Goal: Transaction & Acquisition: Purchase product/service

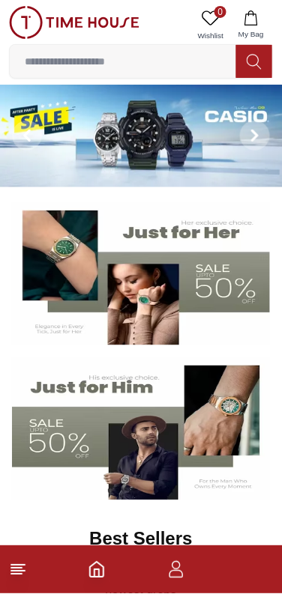
click at [120, 319] on img at bounding box center [141, 273] width 258 height 143
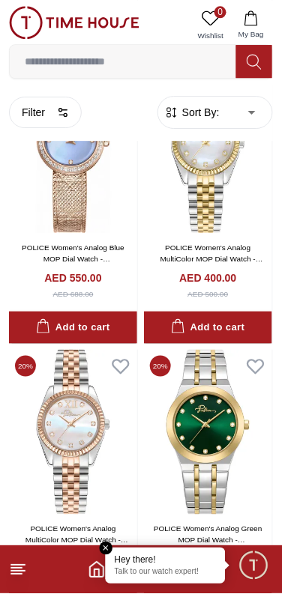
scroll to position [1235, 0]
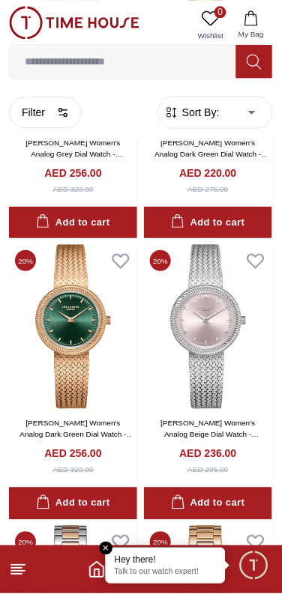
scroll to position [4491, 0]
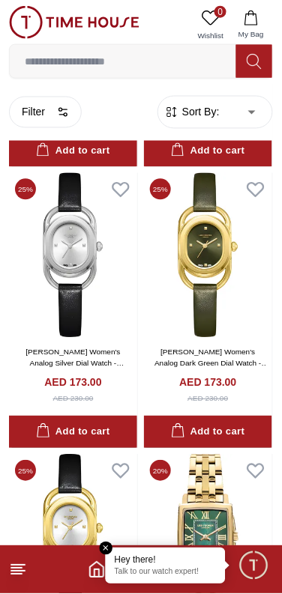
scroll to position [5634, 0]
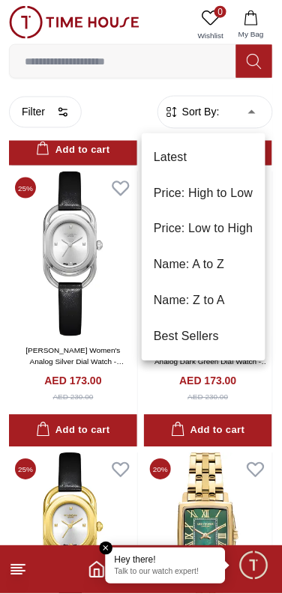
click at [211, 194] on li "Price: High to Low" at bounding box center [204, 193] width 124 height 36
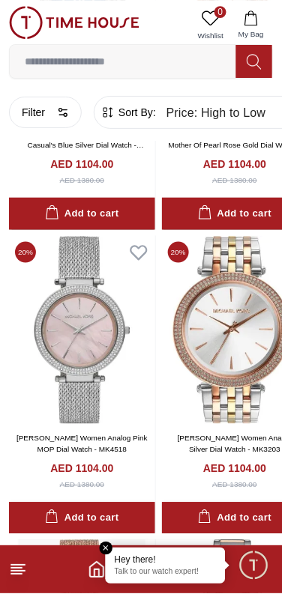
scroll to position [2659, 0]
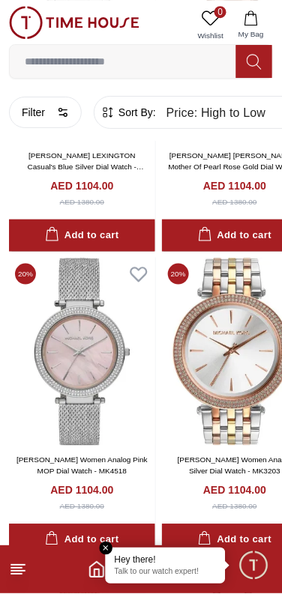
click at [223, 120] on body "100% Genuine products with International Warranty Shop From [GEOGRAPHIC_DATA] |…" at bounding box center [141, 540] width 282 height 6398
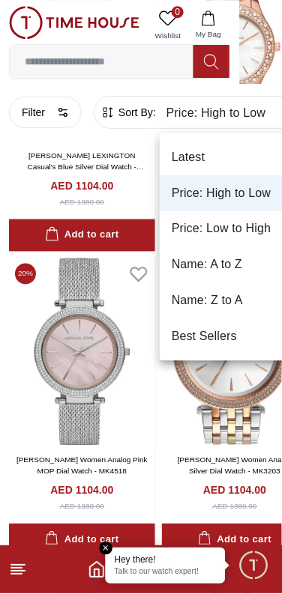
click at [234, 340] on li "Best Sellers" at bounding box center [234, 337] width 149 height 36
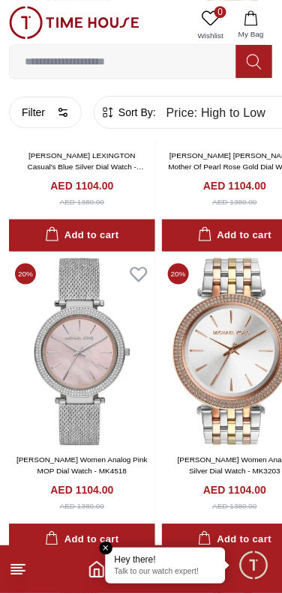
type input "*"
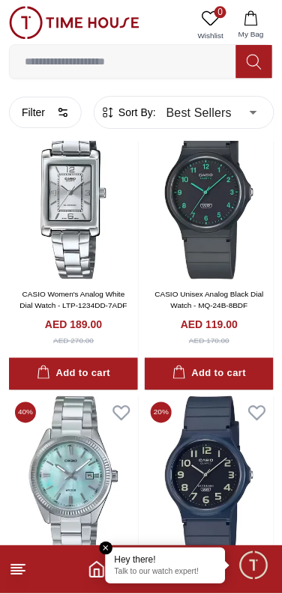
scroll to position [2606, 0]
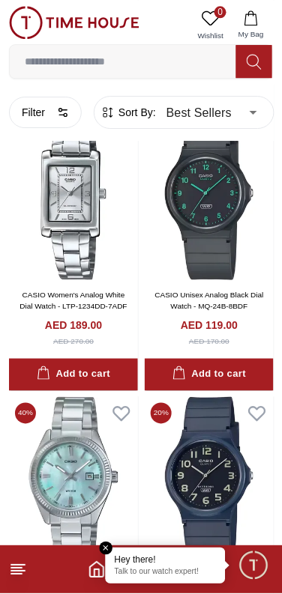
click at [227, 240] on img at bounding box center [209, 197] width 129 height 166
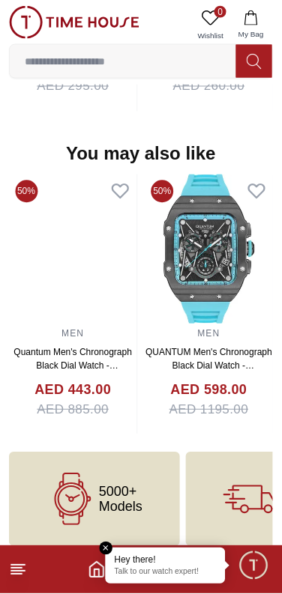
scroll to position [1540, 0]
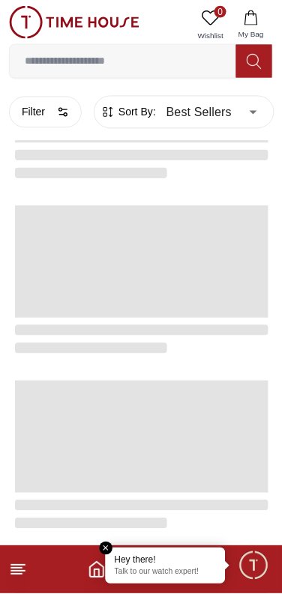
scroll to position [2536, 0]
